Goal: Information Seeking & Learning: Learn about a topic

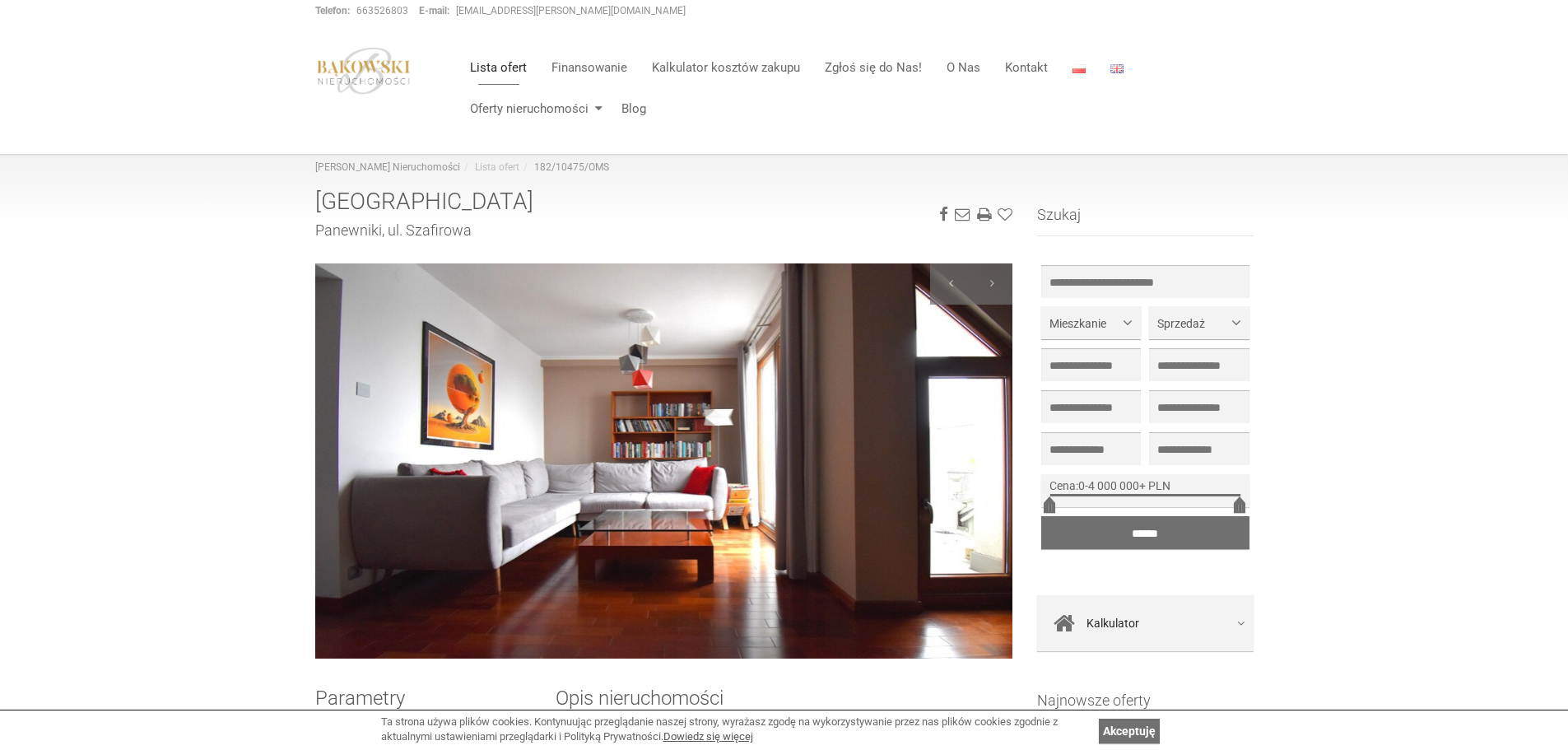
click at [820, 465] on img at bounding box center [664, 461] width 698 height 395
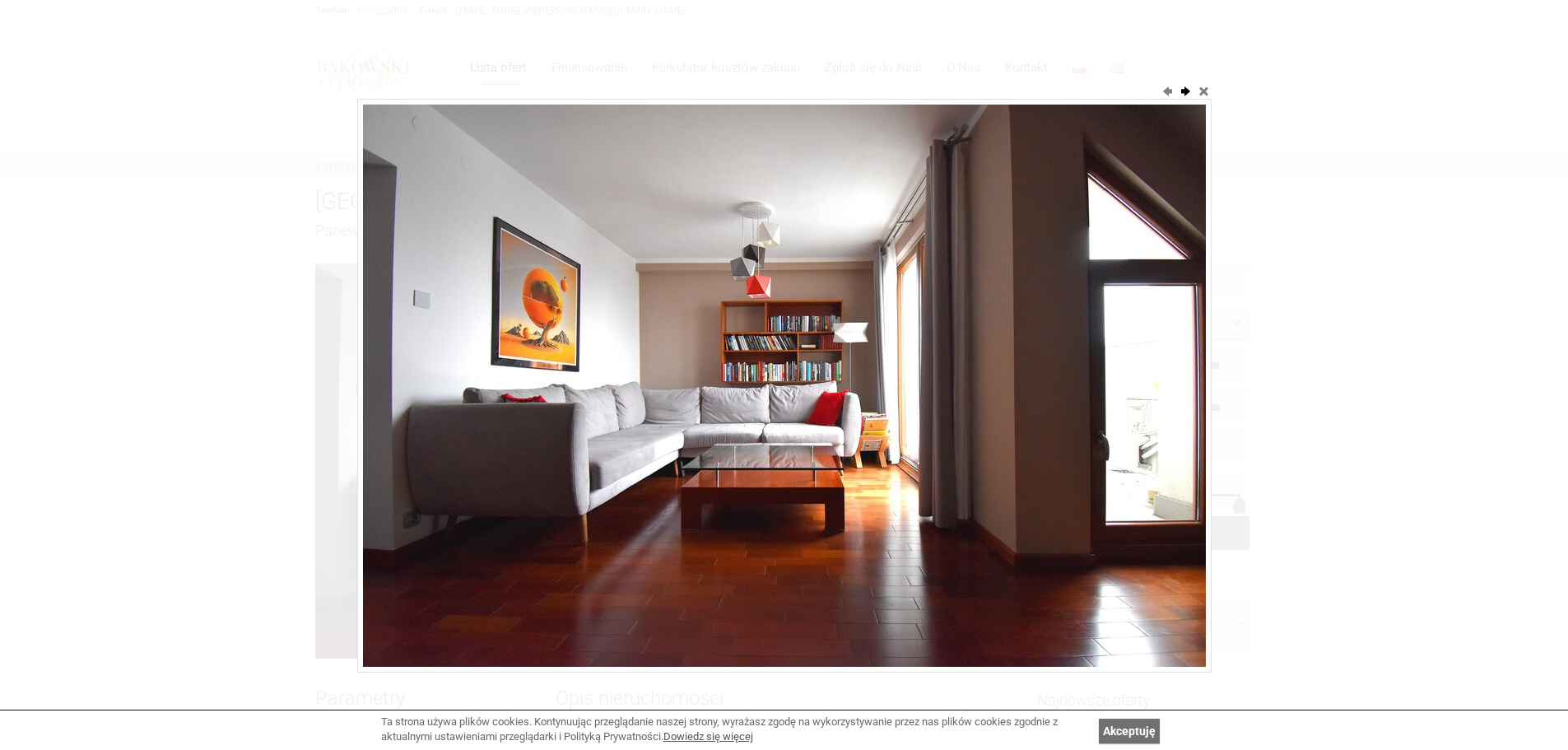
click at [1189, 93] on button "next" at bounding box center [1185, 90] width 17 height 17
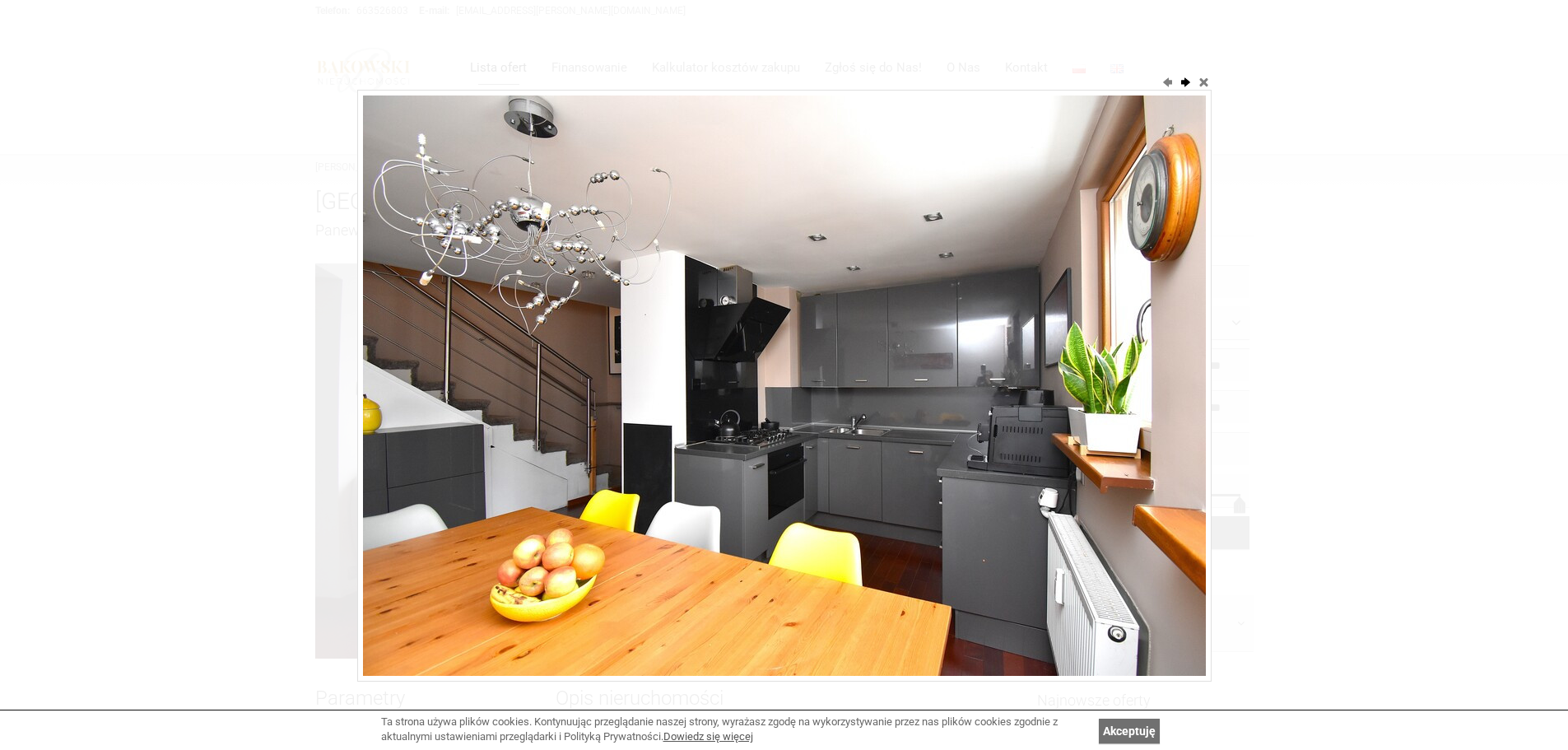
click at [1185, 83] on button "next" at bounding box center [1185, 81] width 17 height 17
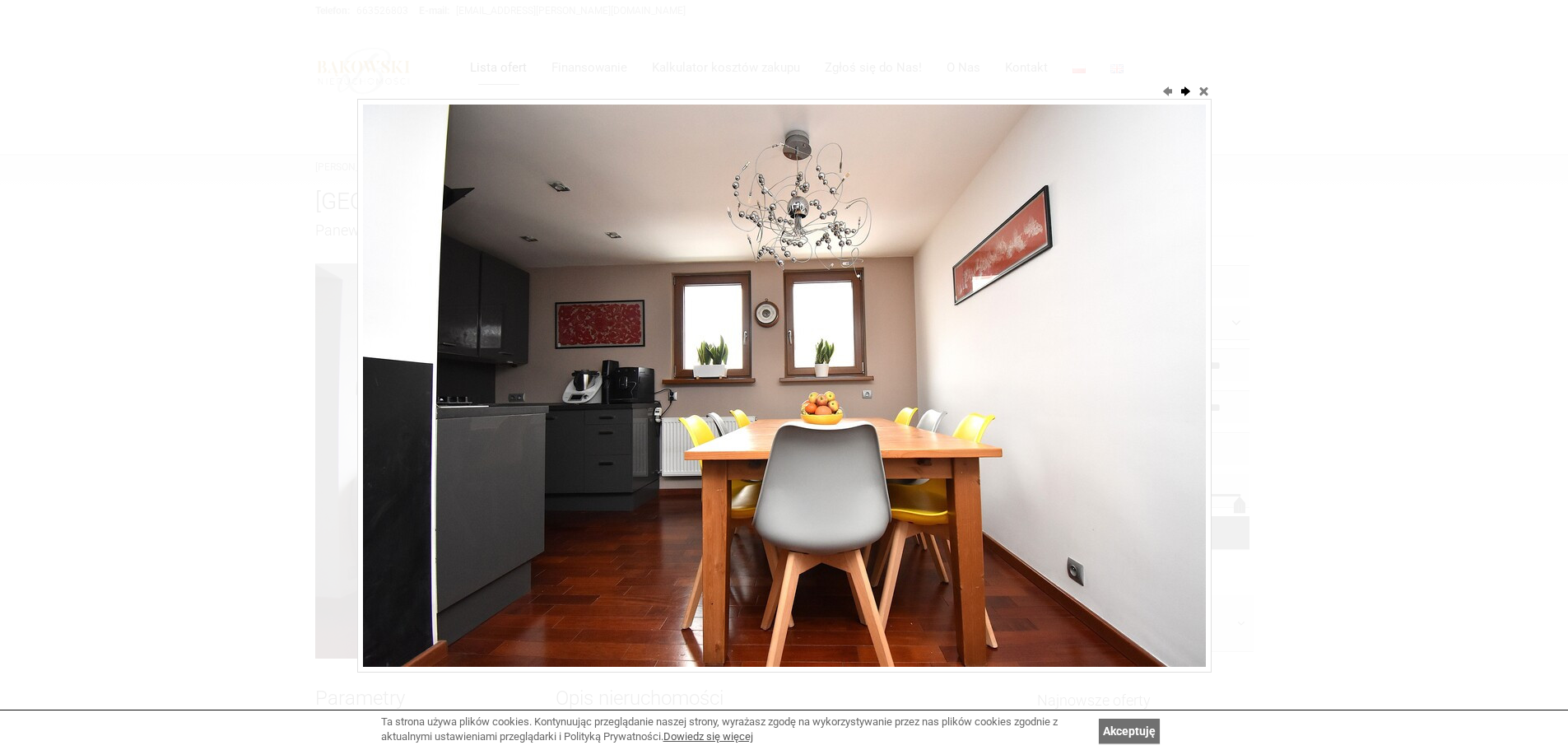
click at [1182, 87] on button "next" at bounding box center [1185, 90] width 17 height 17
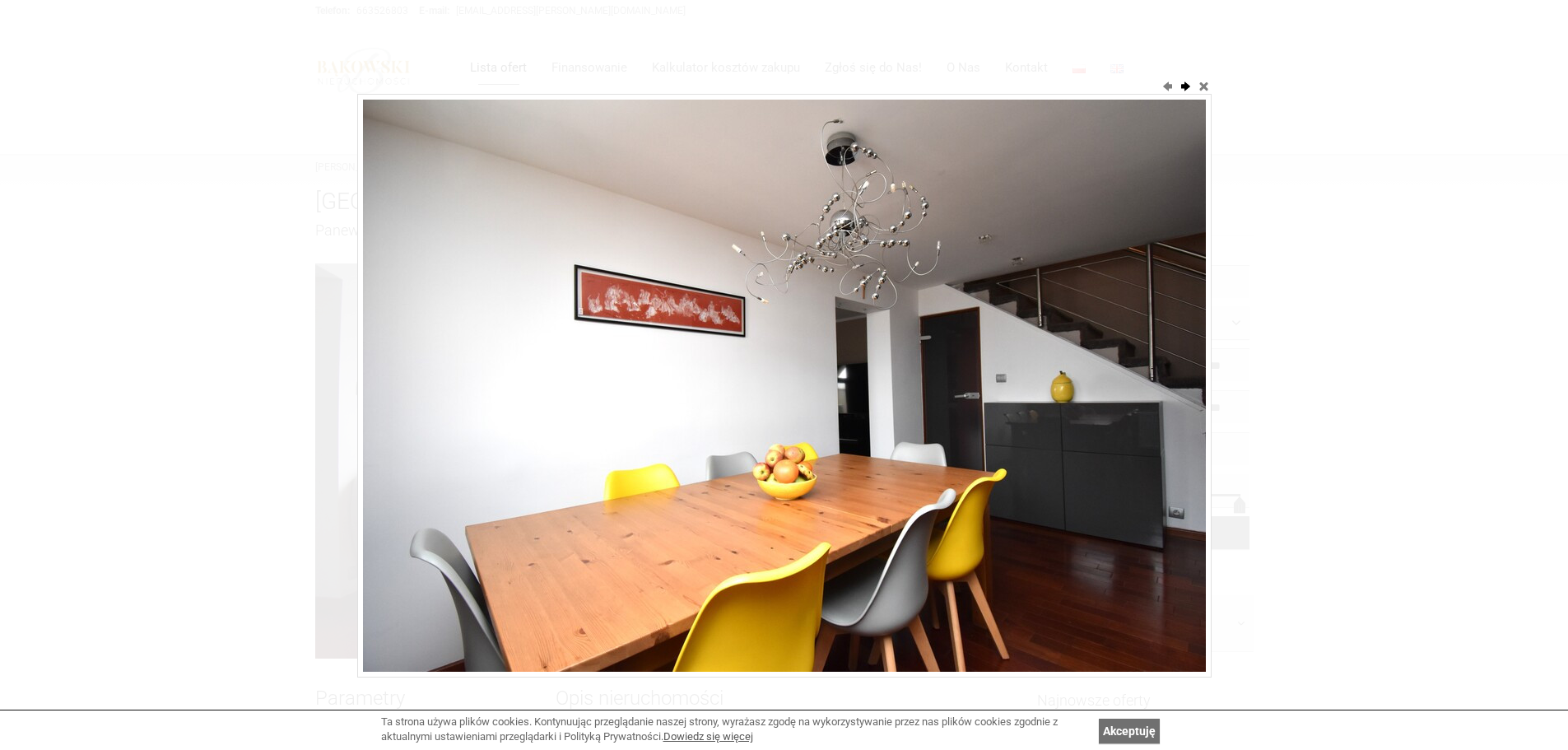
click at [1182, 87] on button "next" at bounding box center [1185, 86] width 17 height 17
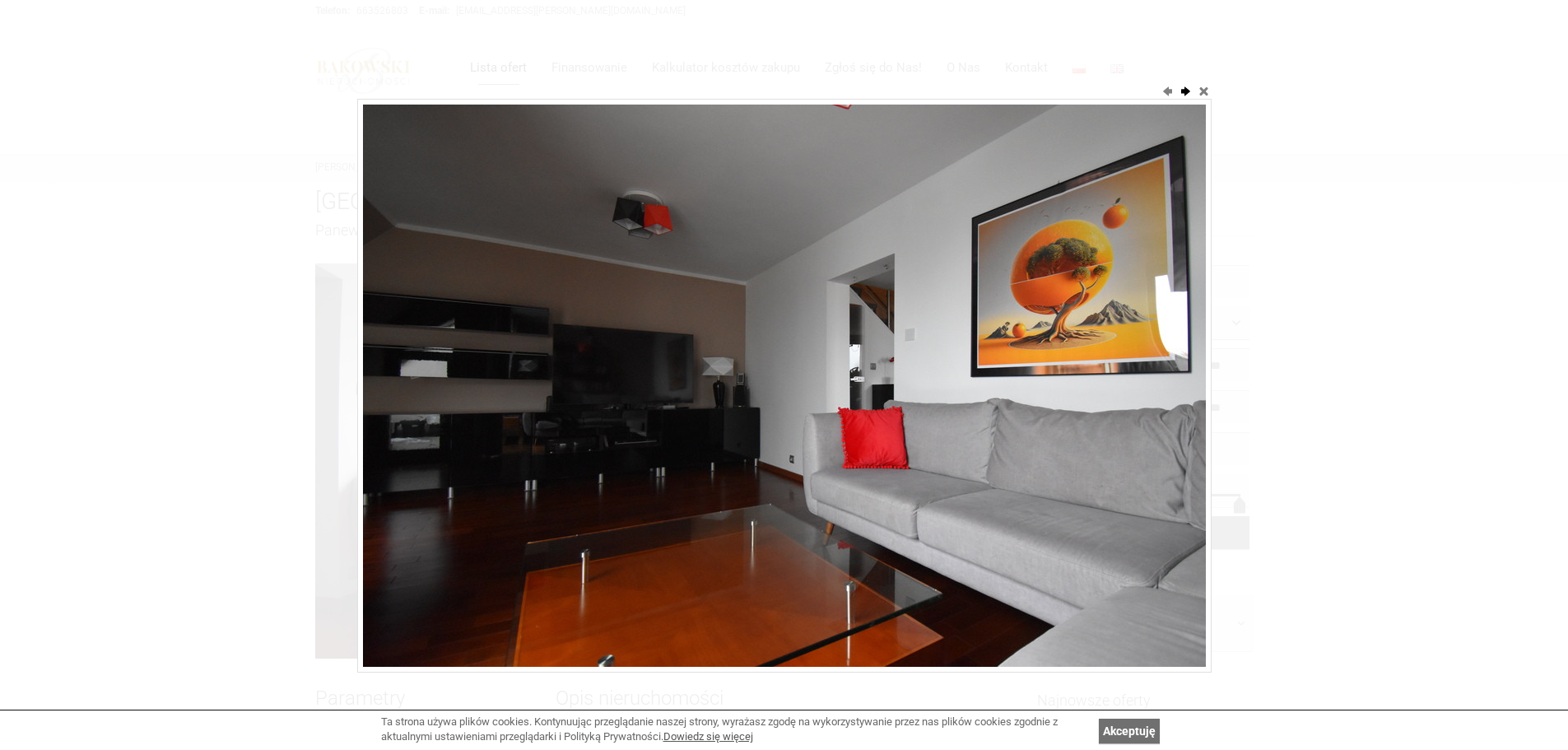
click at [1182, 87] on button "next" at bounding box center [1185, 90] width 17 height 17
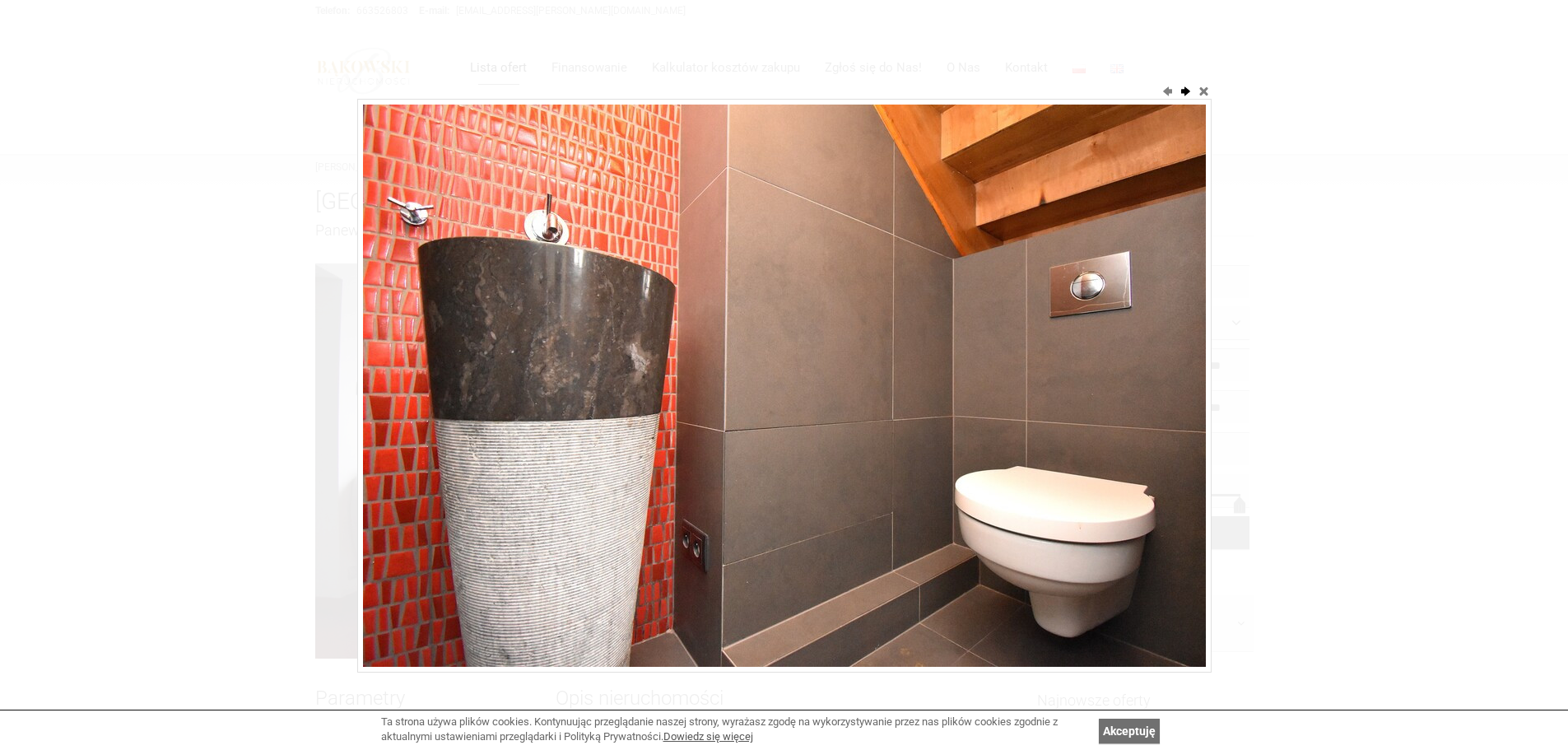
click at [1182, 87] on button "next" at bounding box center [1185, 90] width 17 height 17
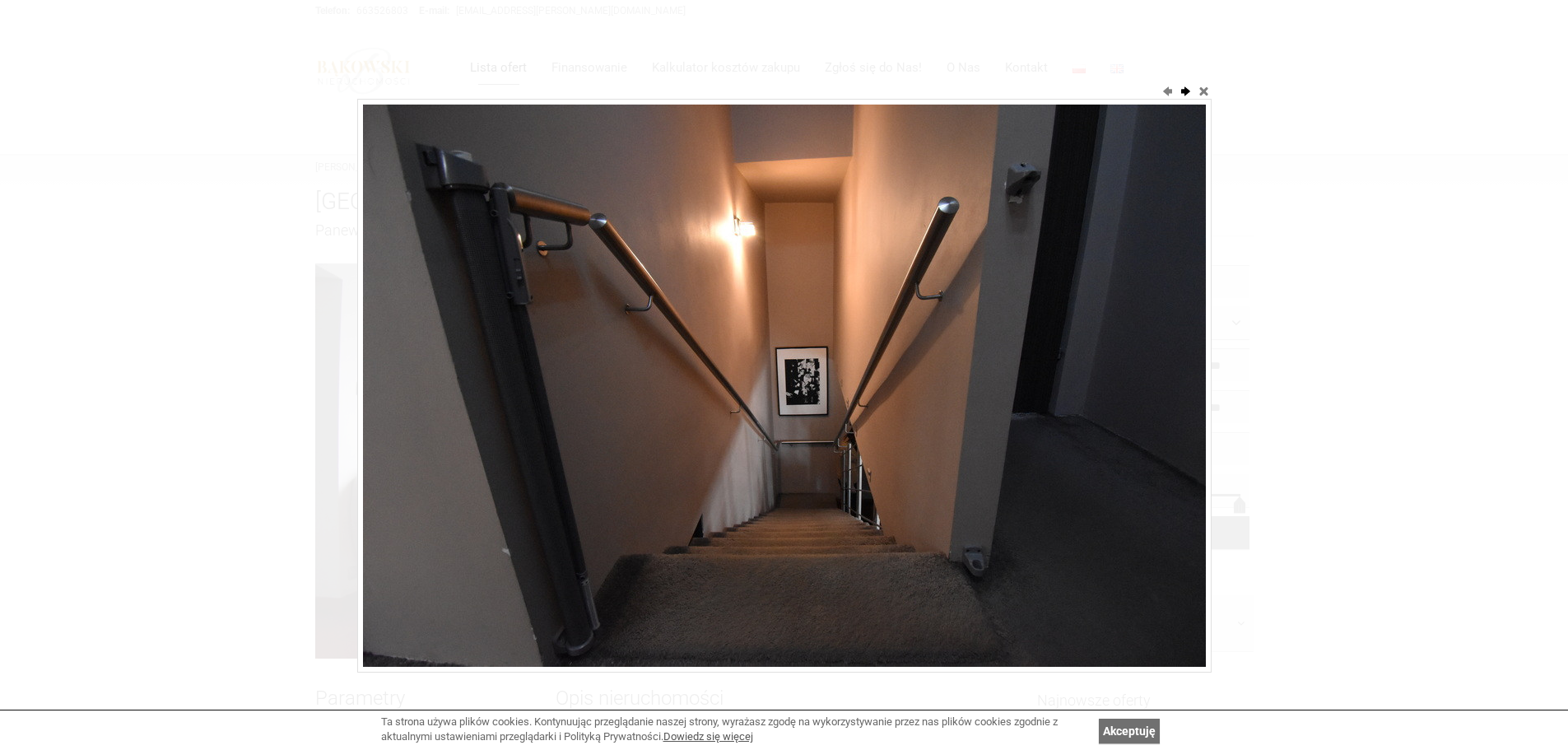
click at [1182, 87] on button "next" at bounding box center [1185, 90] width 17 height 17
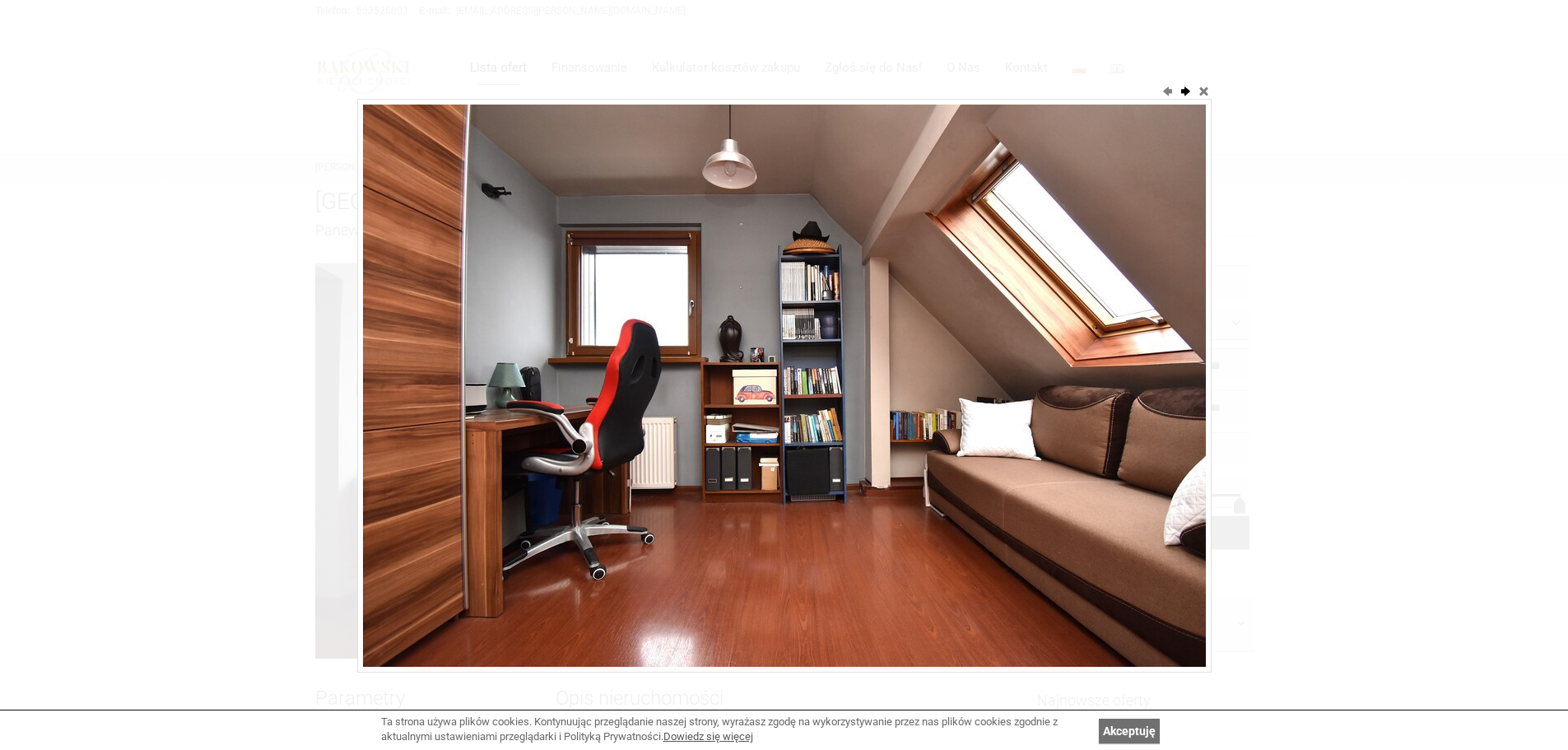
click at [1182, 87] on button "next" at bounding box center [1185, 90] width 17 height 17
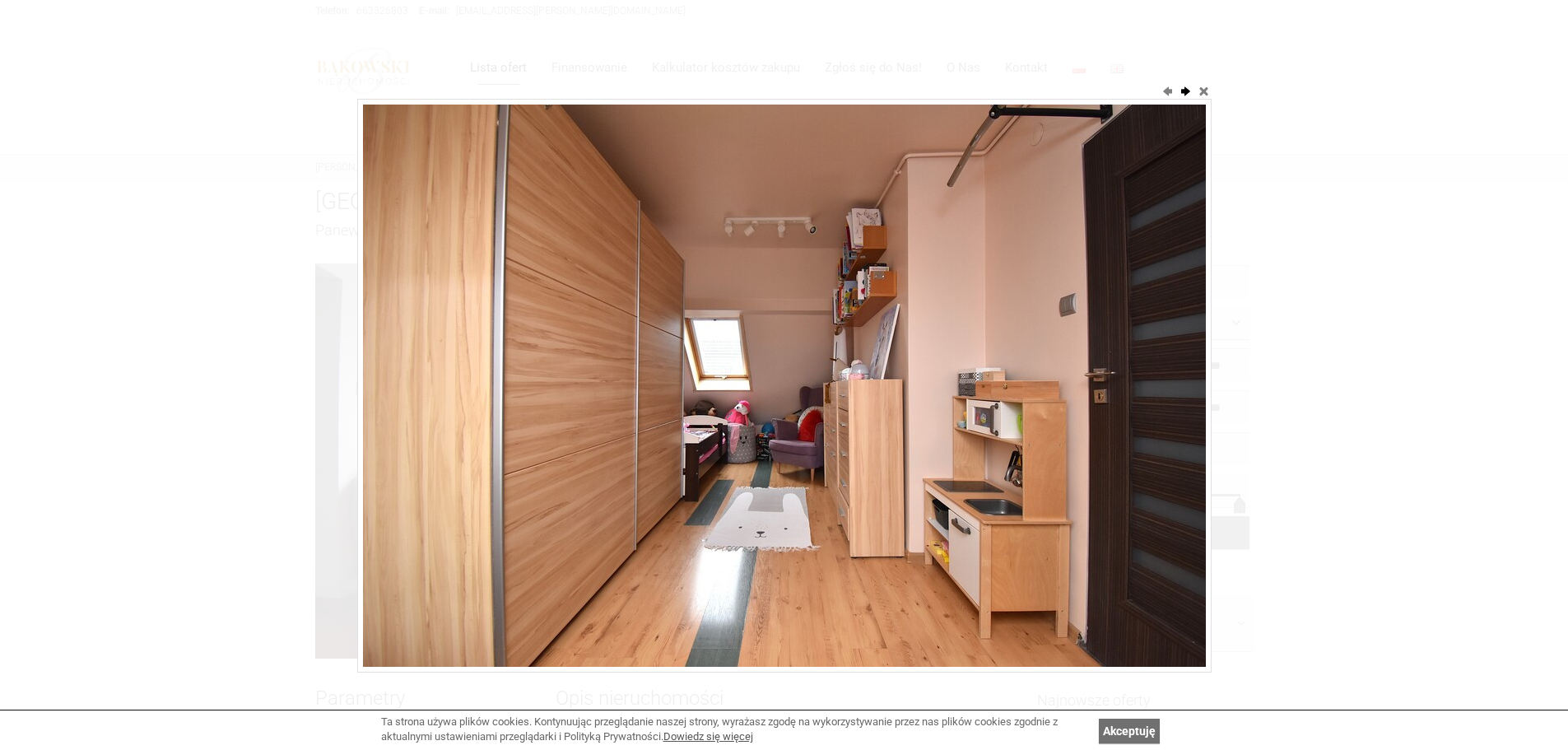
click at [1182, 87] on button "next" at bounding box center [1185, 90] width 17 height 17
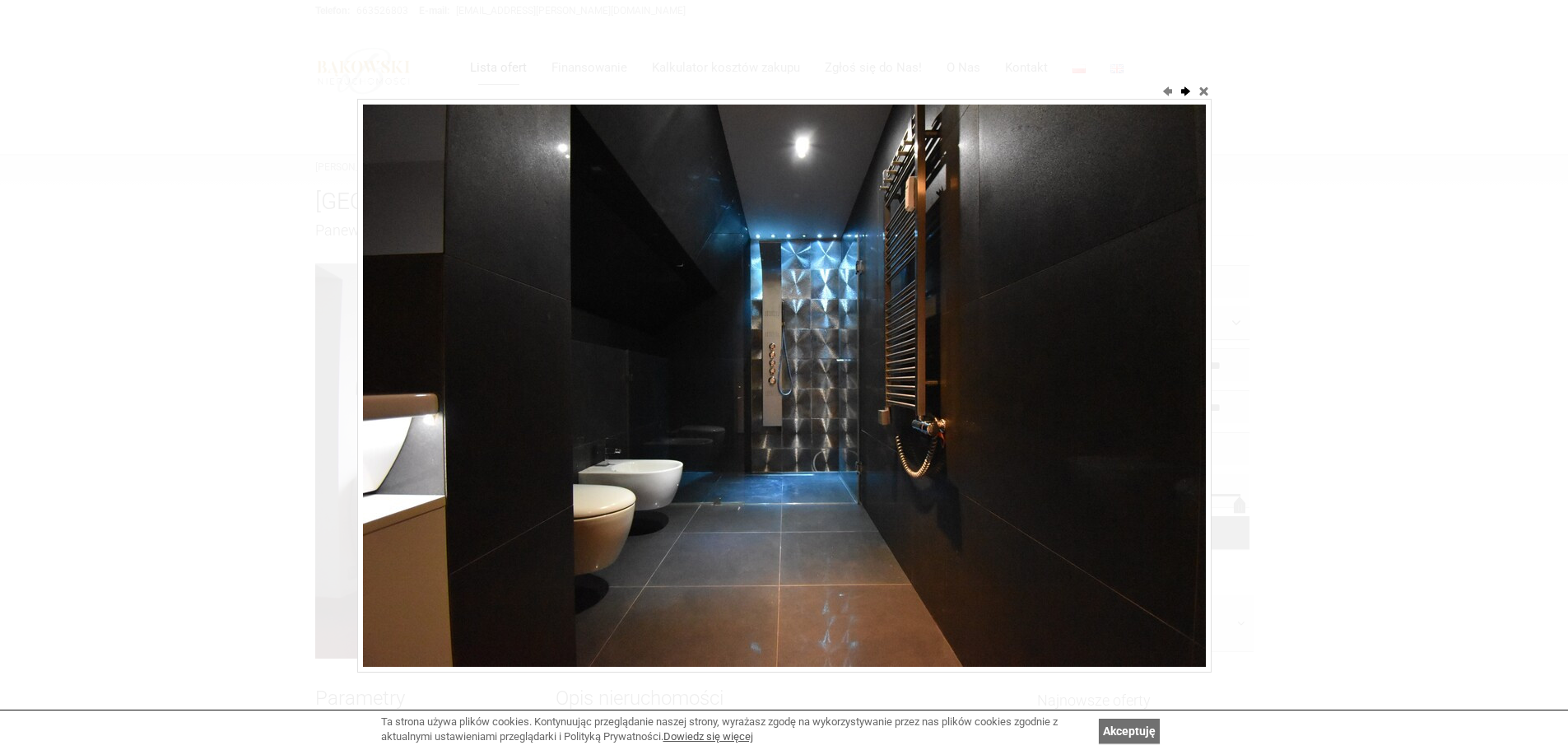
click at [1182, 87] on button "next" at bounding box center [1185, 90] width 17 height 17
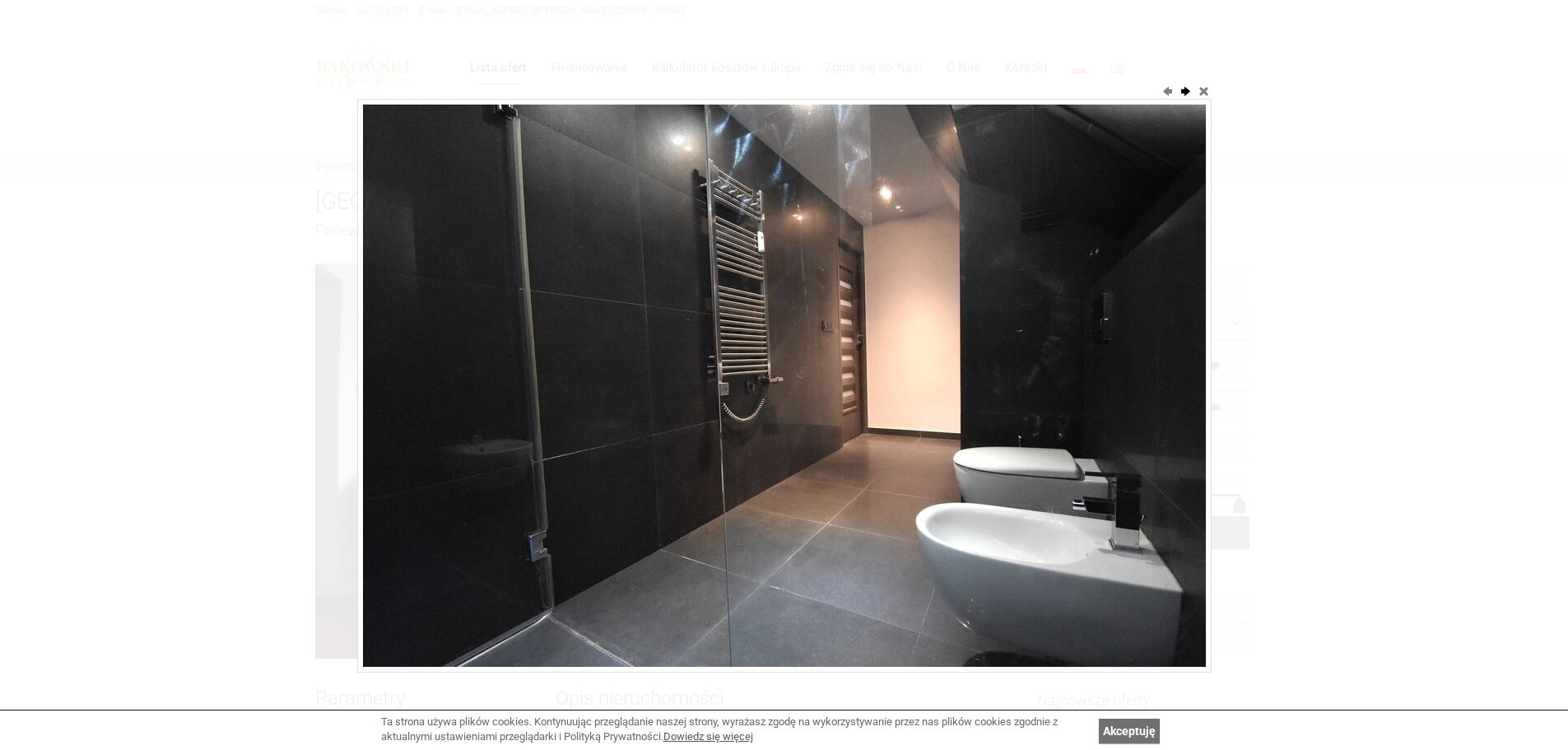
click at [1182, 87] on button "next" at bounding box center [1185, 90] width 17 height 17
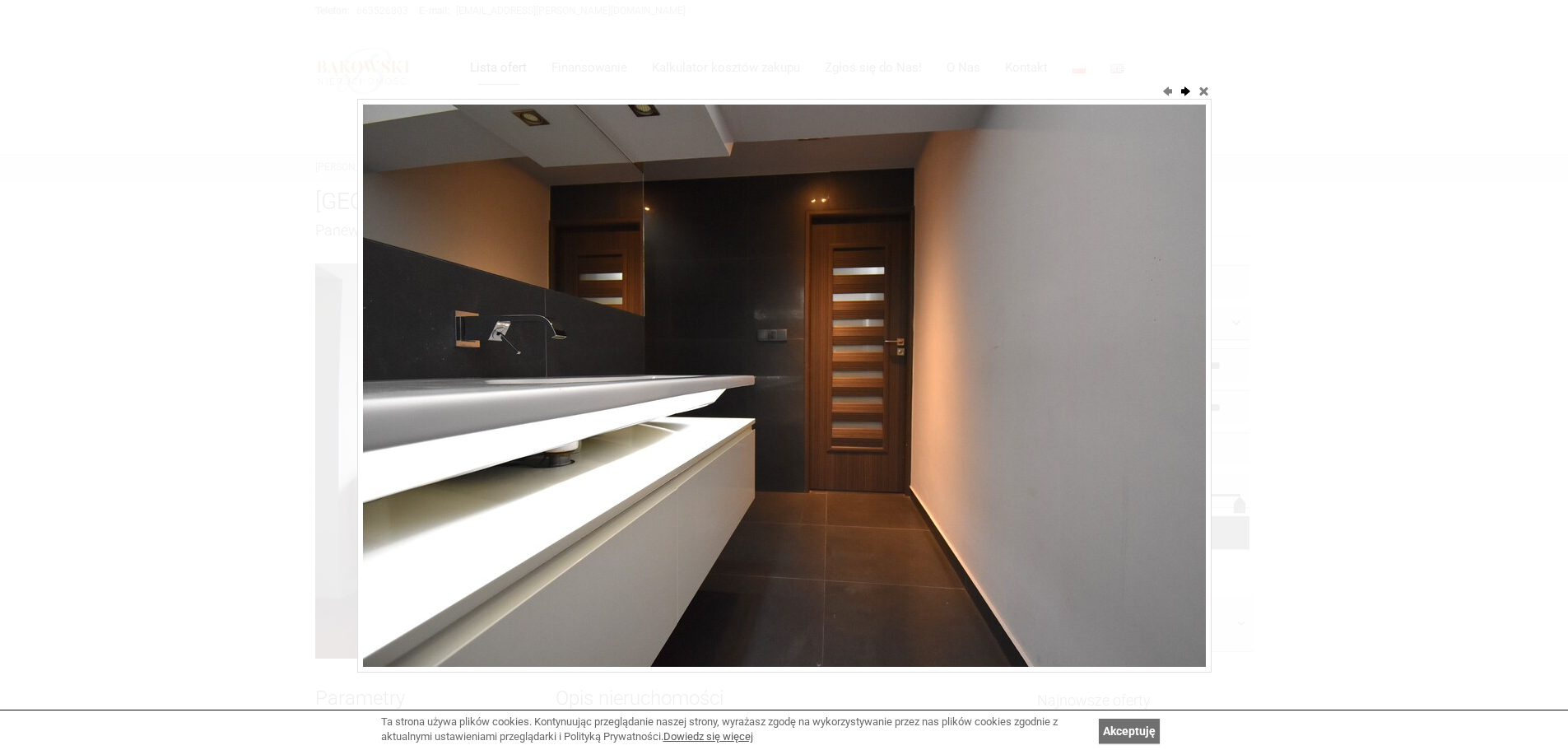
click at [1182, 87] on button "next" at bounding box center [1185, 90] width 17 height 17
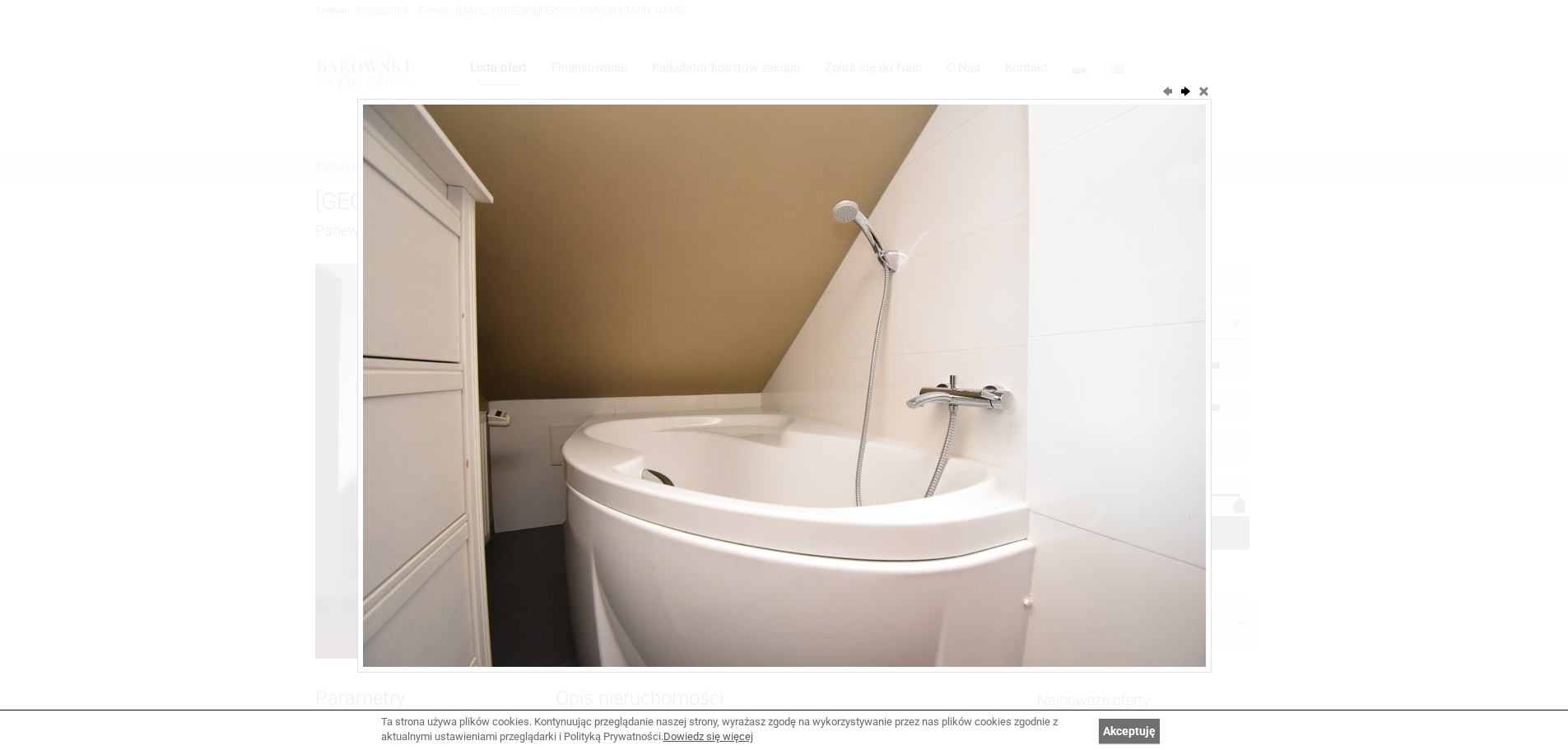
click at [1182, 87] on button "next" at bounding box center [1185, 90] width 17 height 17
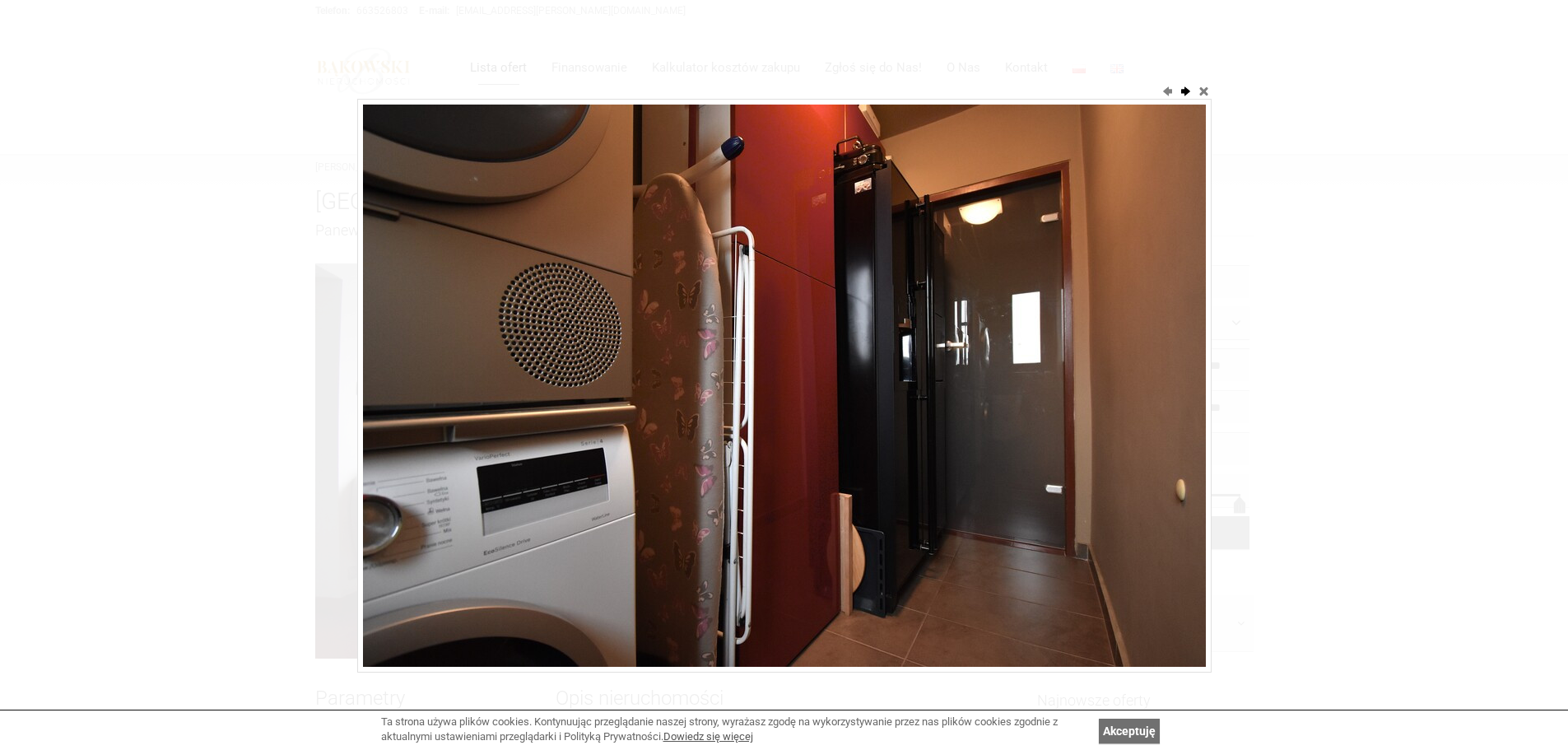
click at [1182, 87] on button "next" at bounding box center [1185, 90] width 17 height 17
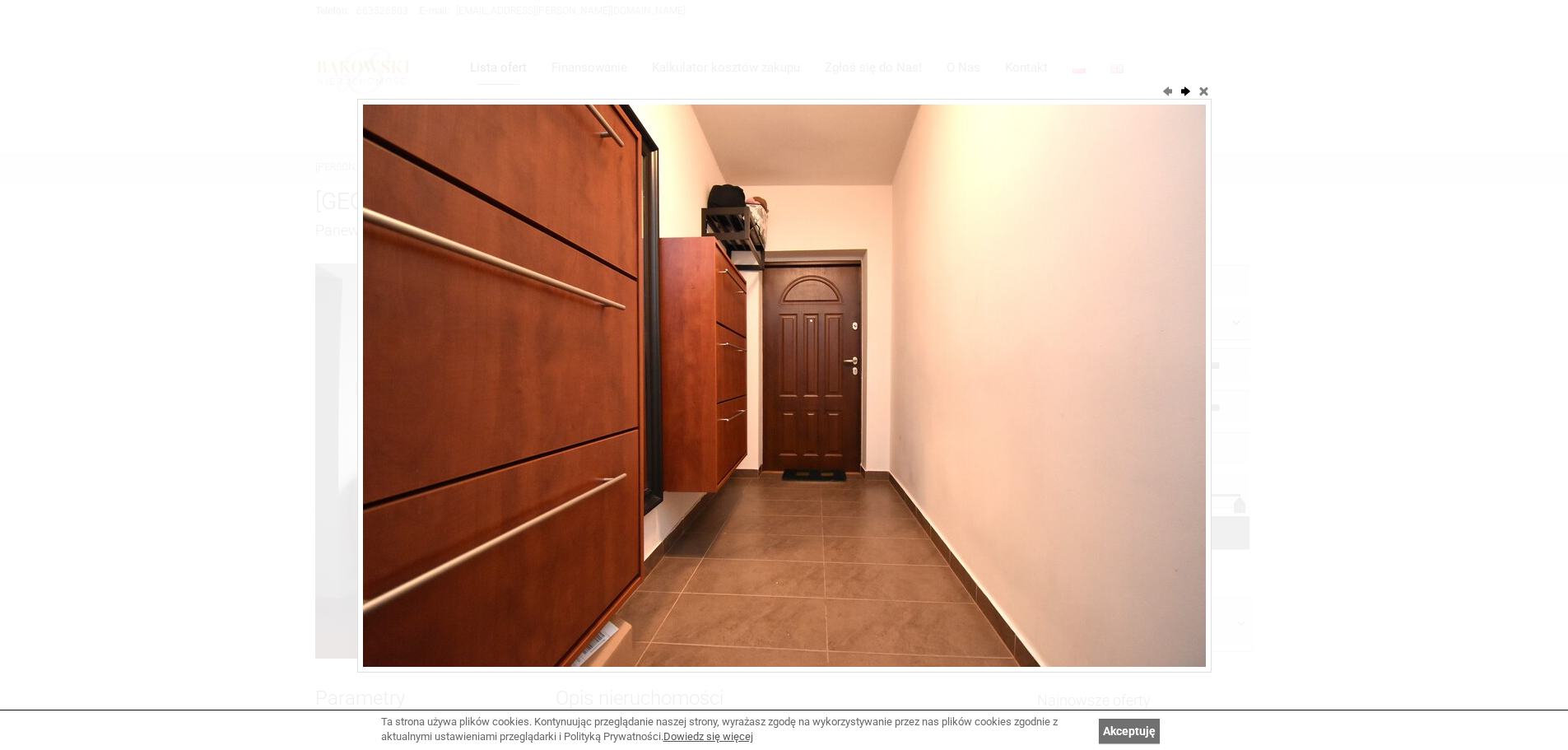
click at [1182, 87] on button "next" at bounding box center [1185, 90] width 17 height 17
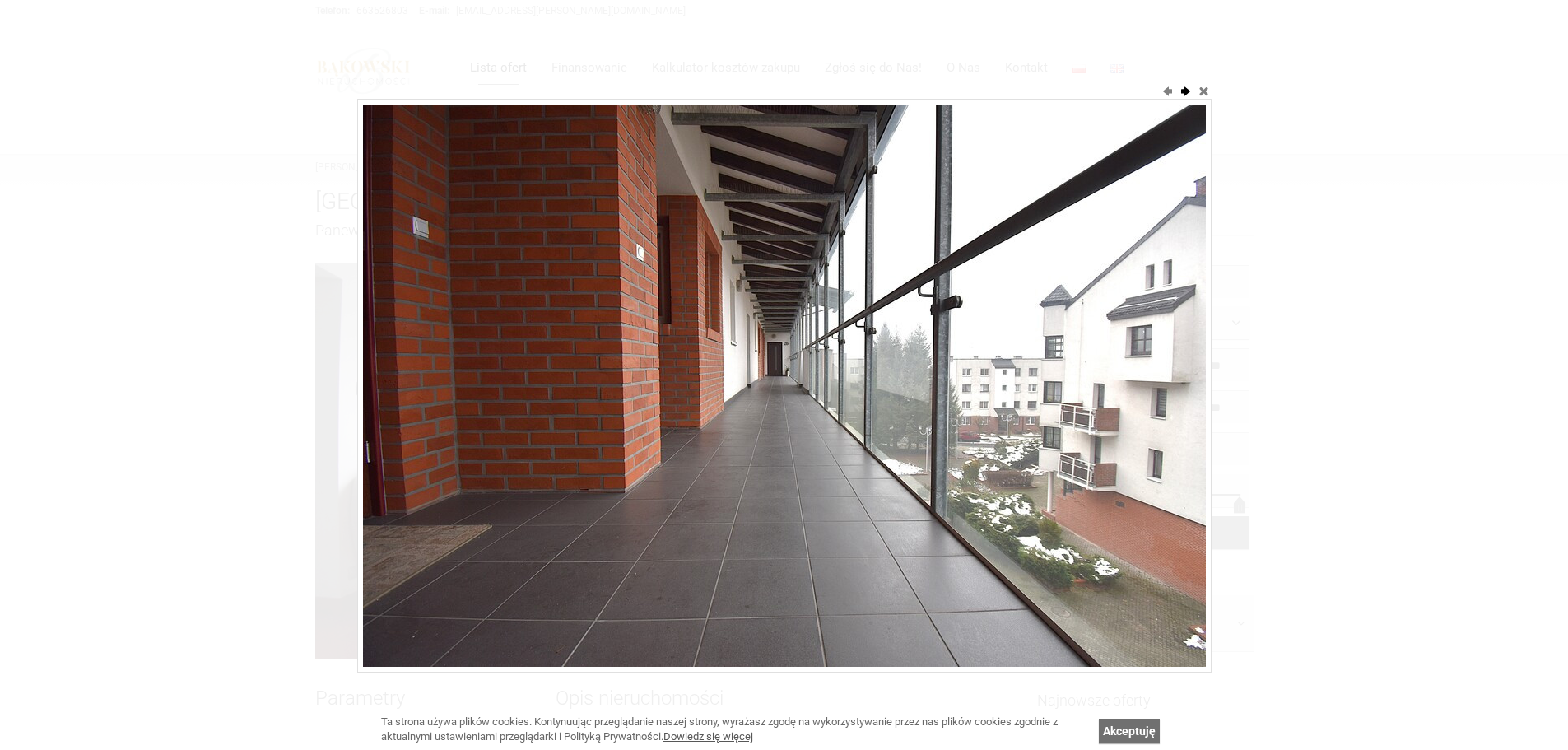
click at [1182, 87] on button "next" at bounding box center [1185, 90] width 17 height 17
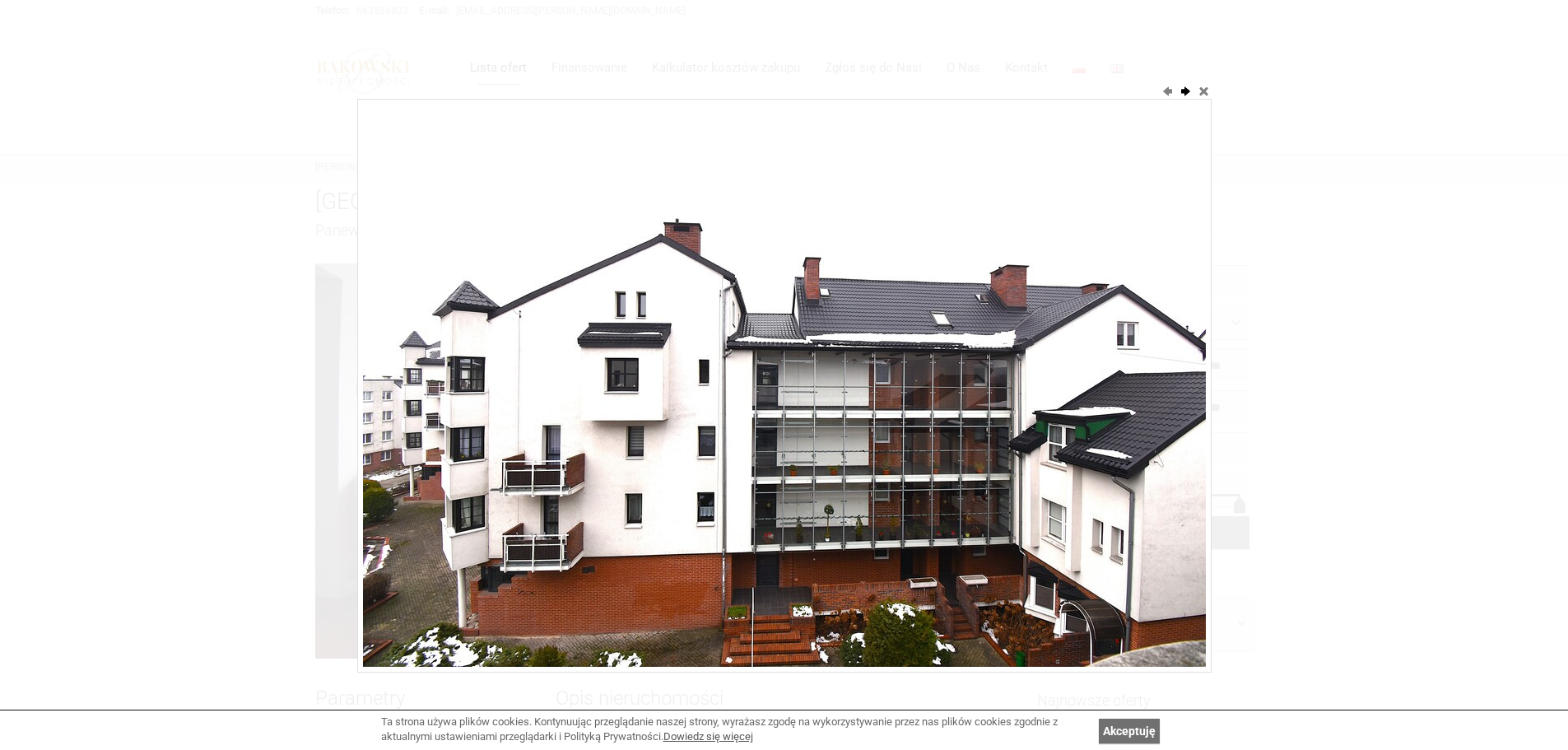
click at [1182, 87] on button "next" at bounding box center [1185, 90] width 17 height 17
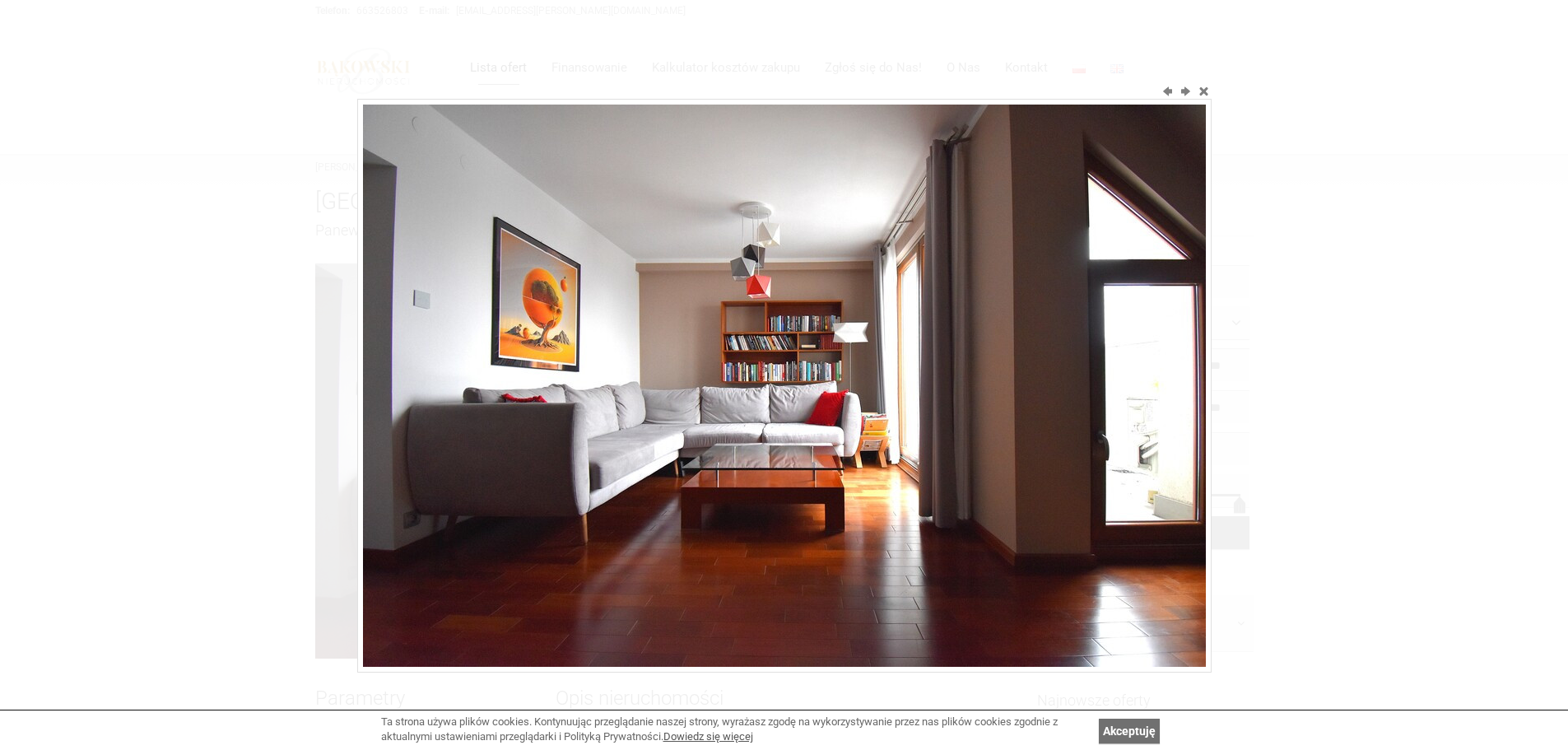
click at [1246, 190] on div at bounding box center [784, 375] width 1568 height 750
